Goal: Transaction & Acquisition: Purchase product/service

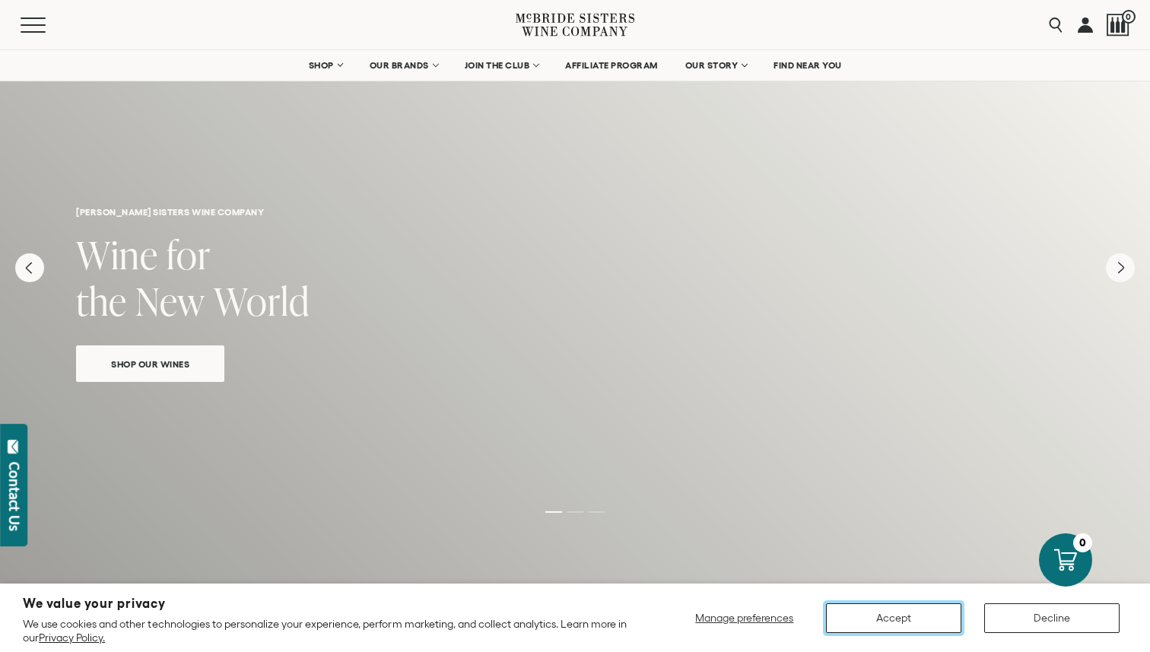
click at [888, 623] on button "Accept" at bounding box center [893, 618] width 135 height 30
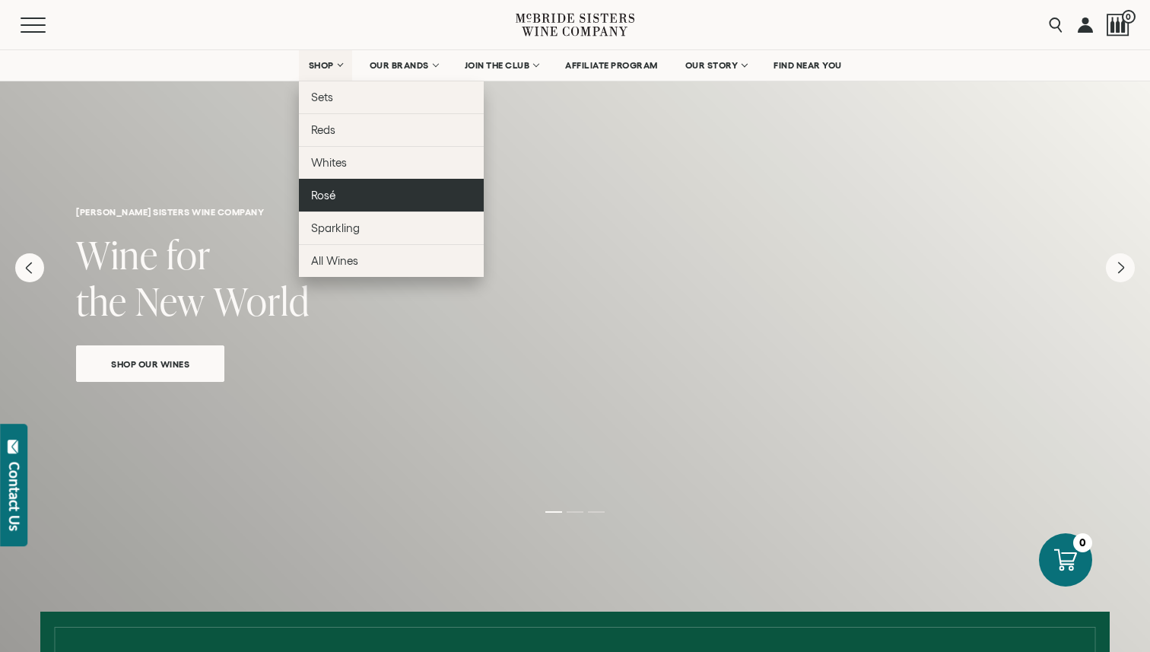
click at [329, 204] on link "Rosé" at bounding box center [391, 195] width 185 height 33
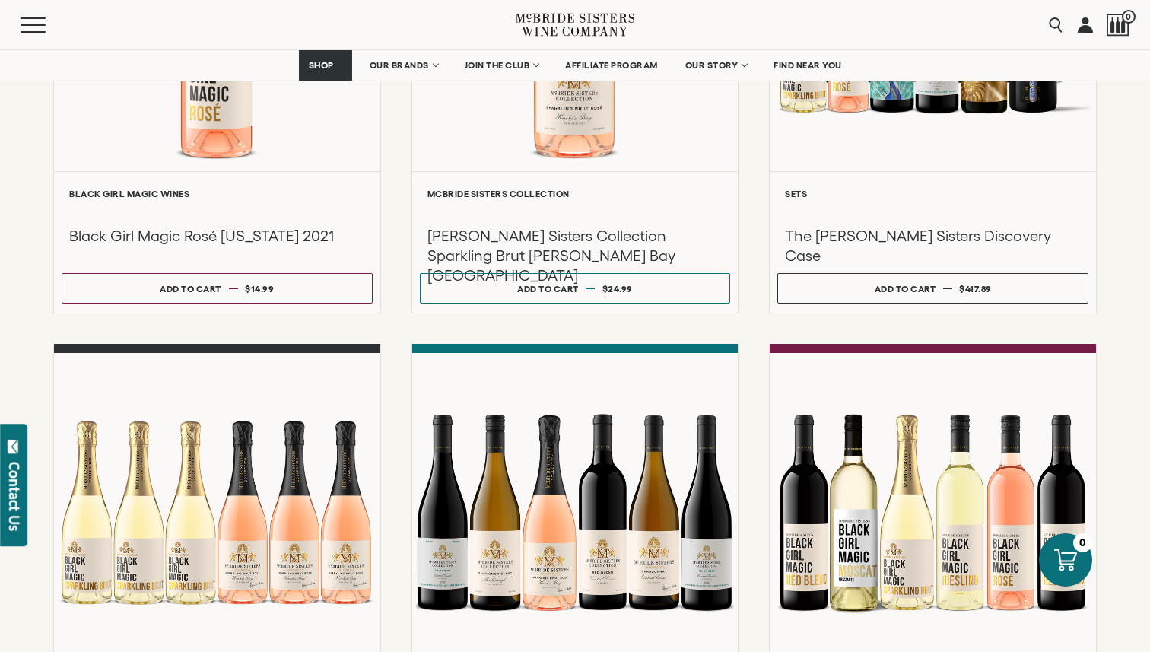
scroll to position [426, 0]
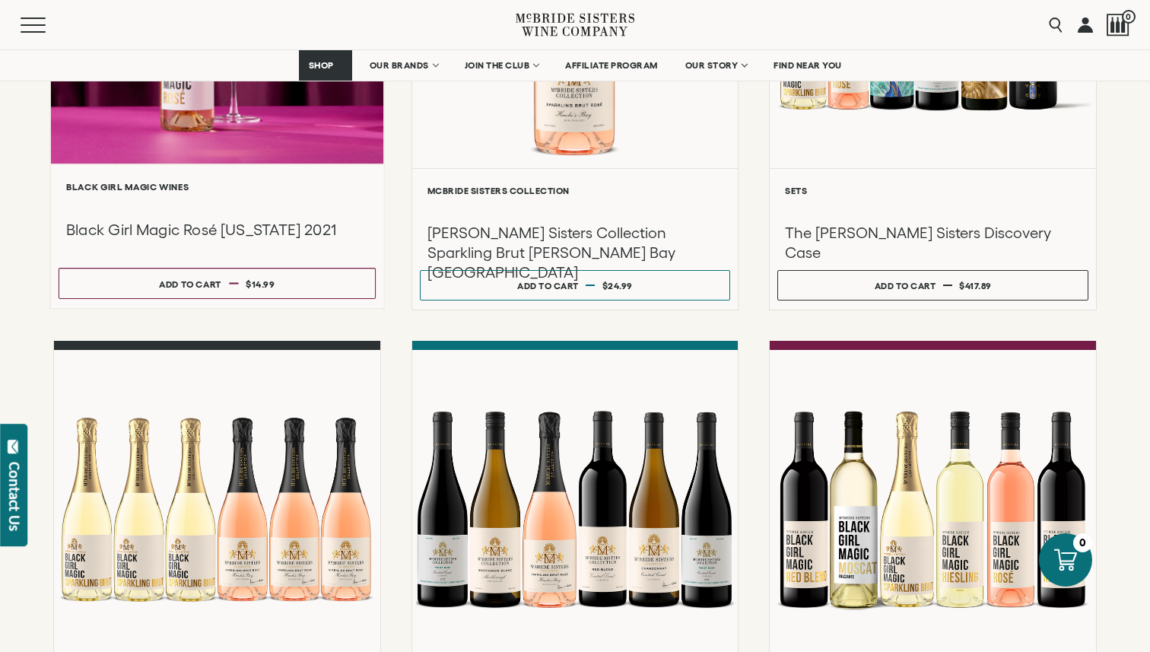
click at [90, 227] on h3 "Black Girl Magic Rosé [US_STATE] 2021" at bounding box center [216, 230] width 301 height 21
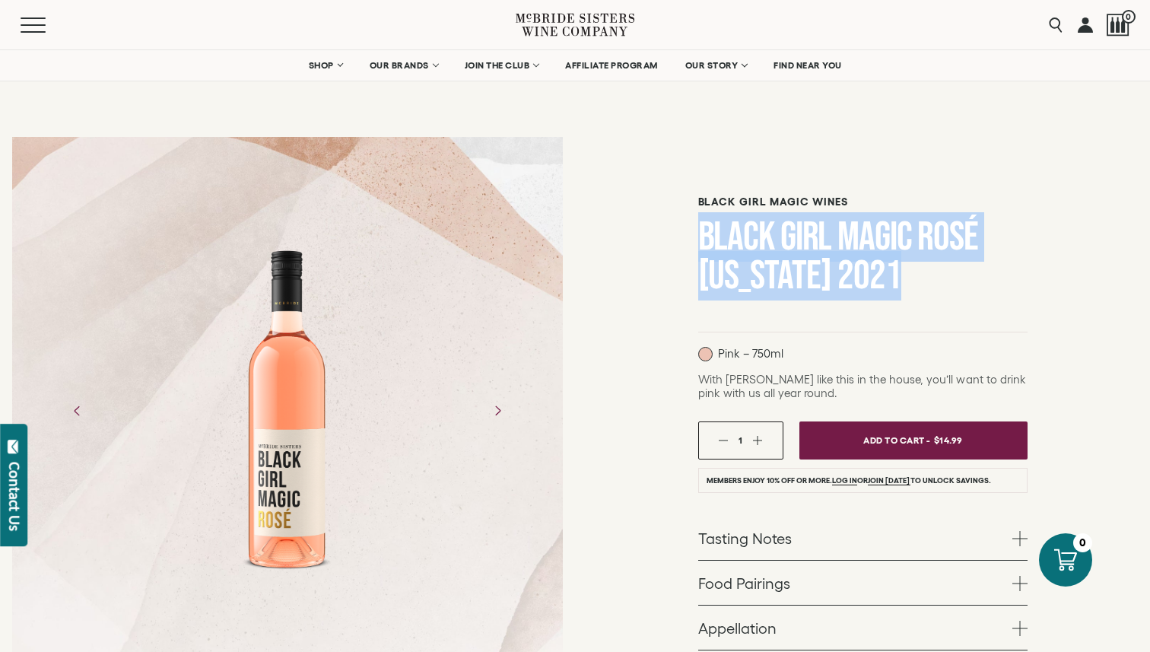
drag, startPoint x: 935, startPoint y: 278, endPoint x: 664, endPoint y: 251, distance: 272.8
click at [664, 251] on div "Black Girl Magic Wines Black Girl Magic Rosé California 2021 Pink – 750ml With …" at bounding box center [862, 492] width 575 height 735
copy h1 "Black Girl Magic Rosé [US_STATE] 2021"
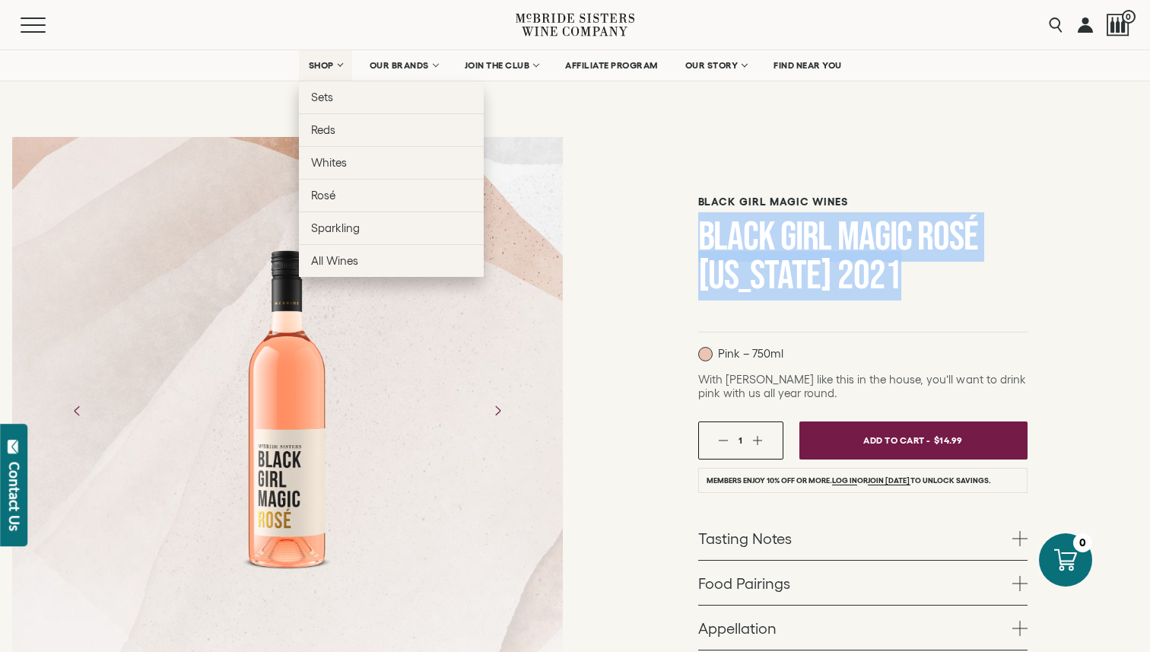
click at [322, 66] on span "SHOP" at bounding box center [322, 65] width 26 height 11
